Goal: Purchase product/service

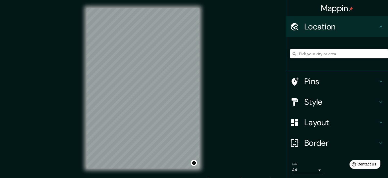
click at [300, 52] on input "Pick your city or area" at bounding box center [339, 53] width 98 height 9
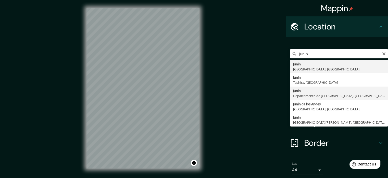
type input "Junin, [GEOGRAPHIC_DATA], [GEOGRAPHIC_DATA]"
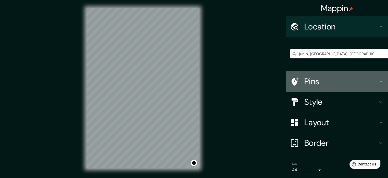
click at [372, 79] on h4 "Pins" at bounding box center [342, 81] width 74 height 10
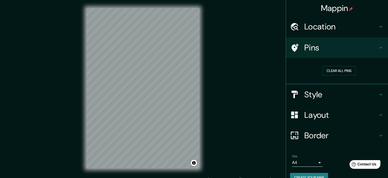
click at [360, 95] on h4 "Style" at bounding box center [342, 94] width 74 height 10
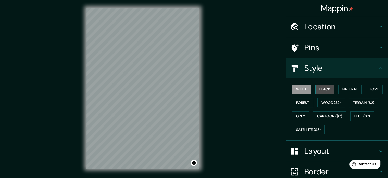
click at [323, 91] on button "Black" at bounding box center [325, 88] width 19 height 9
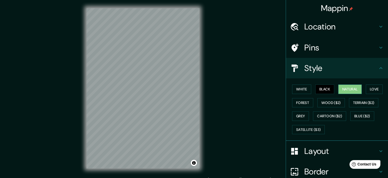
click at [341, 91] on button "Natural" at bounding box center [350, 88] width 23 height 9
click at [366, 89] on button "Love" at bounding box center [374, 88] width 17 height 9
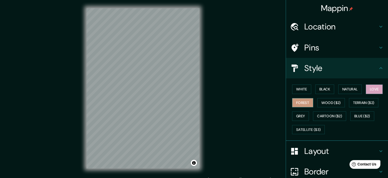
click at [308, 102] on button "Forest" at bounding box center [302, 102] width 21 height 9
click at [322, 103] on button "Wood ($2)" at bounding box center [332, 102] width 28 height 9
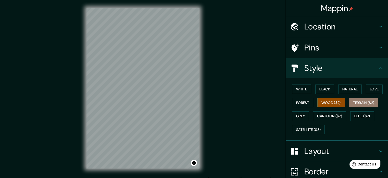
click at [351, 102] on button "Terrain ($2)" at bounding box center [364, 102] width 30 height 9
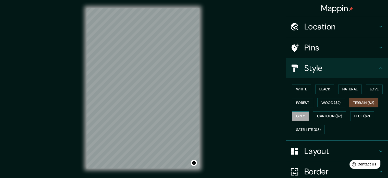
click at [299, 118] on button "Grey" at bounding box center [300, 115] width 17 height 9
click at [316, 116] on button "Cartoon ($2)" at bounding box center [329, 115] width 33 height 9
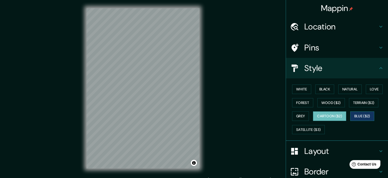
click at [355, 112] on button "Blue ($2)" at bounding box center [363, 115] width 24 height 9
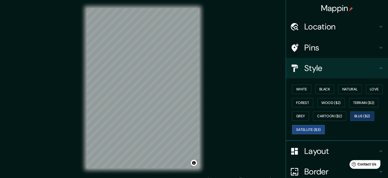
click at [311, 129] on button "Satellite ($3)" at bounding box center [308, 129] width 33 height 9
click at [329, 114] on button "Cartoon ($2)" at bounding box center [329, 115] width 33 height 9
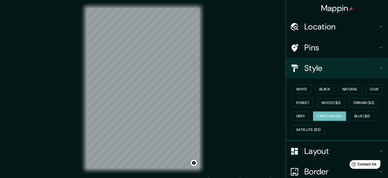
click at [217, 83] on div "Mappin Location [GEOGRAPHIC_DATA], [GEOGRAPHIC_DATA], [GEOGRAPHIC_DATA] Pins St…" at bounding box center [194, 92] width 388 height 184
click at [231, 106] on div "Mappin Location [GEOGRAPHIC_DATA], [GEOGRAPHIC_DATA], [GEOGRAPHIC_DATA] Pins St…" at bounding box center [194, 92] width 388 height 184
click at [352, 116] on button "Blue ($2)" at bounding box center [363, 115] width 24 height 9
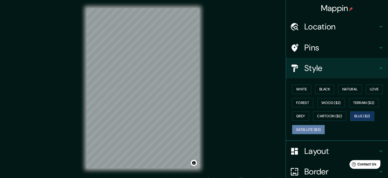
click at [305, 127] on button "Satellite ($3)" at bounding box center [308, 129] width 33 height 9
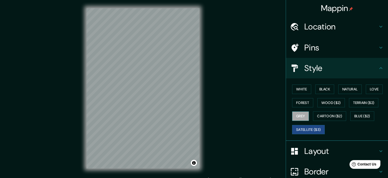
click at [302, 115] on button "Grey" at bounding box center [300, 115] width 17 height 9
click at [301, 104] on button "Forest" at bounding box center [302, 102] width 21 height 9
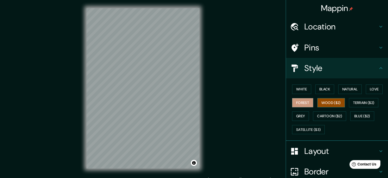
click at [318, 101] on button "Wood ($2)" at bounding box center [332, 102] width 28 height 9
click at [359, 102] on button "Terrain ($2)" at bounding box center [364, 102] width 30 height 9
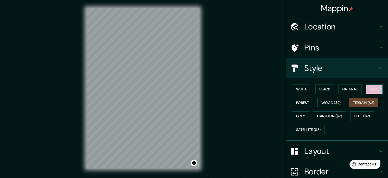
click at [367, 88] on button "Love" at bounding box center [374, 88] width 17 height 9
click at [349, 90] on button "Natural" at bounding box center [350, 88] width 23 height 9
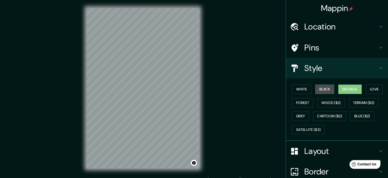
click at [323, 90] on button "Black" at bounding box center [325, 88] width 19 height 9
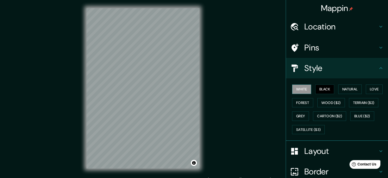
click at [302, 91] on button "White" at bounding box center [301, 88] width 19 height 9
click at [324, 119] on button "Cartoon ($2)" at bounding box center [329, 115] width 33 height 9
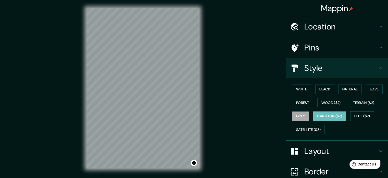
click at [303, 116] on button "Grey" at bounding box center [300, 115] width 17 height 9
click at [355, 102] on button "Terrain ($2)" at bounding box center [364, 102] width 30 height 9
click at [301, 117] on button "Grey" at bounding box center [300, 115] width 17 height 9
click at [318, 116] on button "Cartoon ($2)" at bounding box center [329, 115] width 33 height 9
click at [301, 104] on button "Forest" at bounding box center [302, 102] width 21 height 9
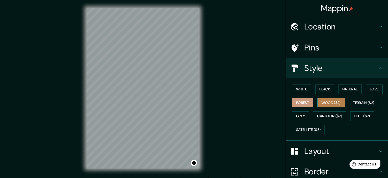
click at [326, 105] on button "Wood ($2)" at bounding box center [332, 102] width 28 height 9
click at [299, 117] on button "Grey" at bounding box center [300, 115] width 17 height 9
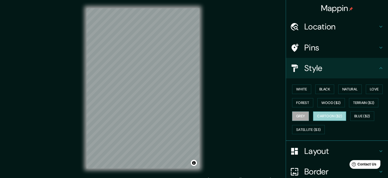
click at [316, 116] on button "Cartoon ($2)" at bounding box center [329, 115] width 33 height 9
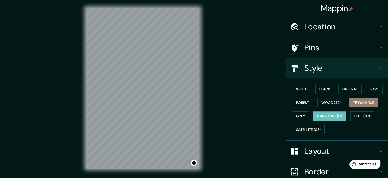
click at [355, 100] on button "Terrain ($2)" at bounding box center [364, 102] width 30 height 9
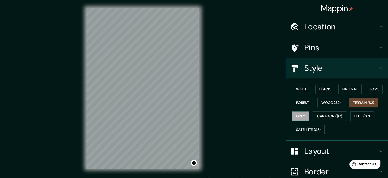
click at [299, 114] on button "Grey" at bounding box center [300, 115] width 17 height 9
click at [332, 118] on button "Cartoon ($2)" at bounding box center [329, 115] width 33 height 9
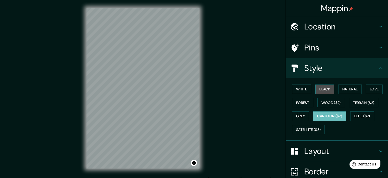
click at [320, 92] on button "Black" at bounding box center [325, 88] width 19 height 9
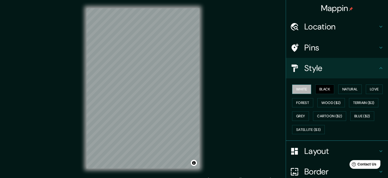
click at [303, 91] on button "White" at bounding box center [301, 88] width 19 height 9
click at [314, 115] on button "Cartoon ($2)" at bounding box center [329, 115] width 33 height 9
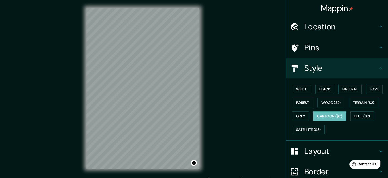
click at [235, 106] on div "Mappin Location [GEOGRAPHIC_DATA], [GEOGRAPHIC_DATA], [GEOGRAPHIC_DATA] Pins St…" at bounding box center [194, 92] width 388 height 184
click at [322, 92] on button "Black" at bounding box center [325, 88] width 19 height 9
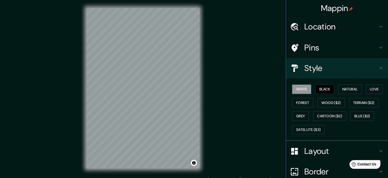
click at [302, 92] on button "White" at bounding box center [301, 88] width 19 height 9
